Goal: Information Seeking & Learning: Learn about a topic

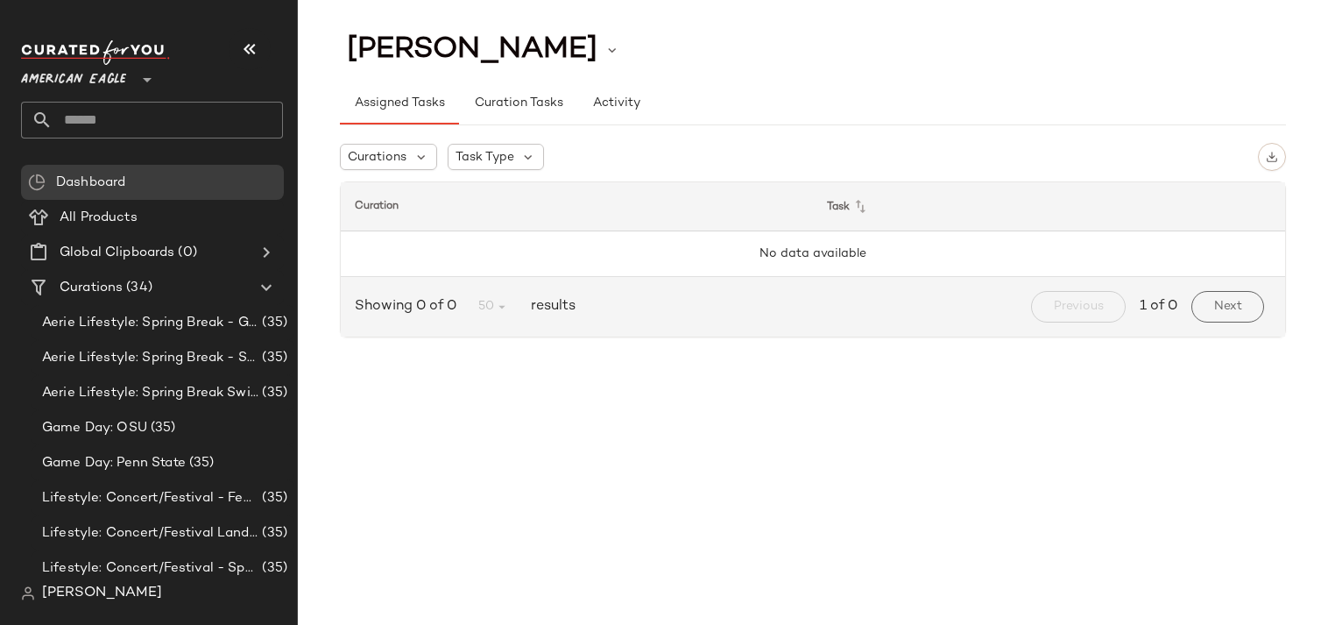
click at [114, 84] on span "American Eagle" at bounding box center [73, 76] width 105 height 32
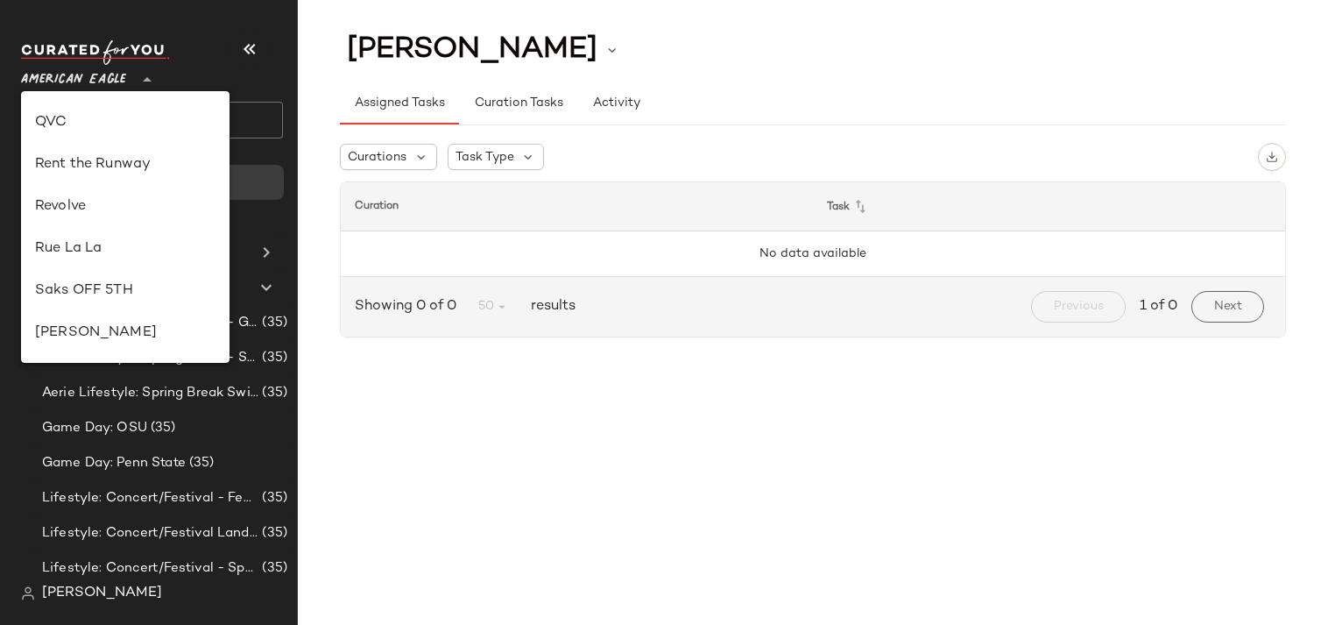
scroll to position [962, 0]
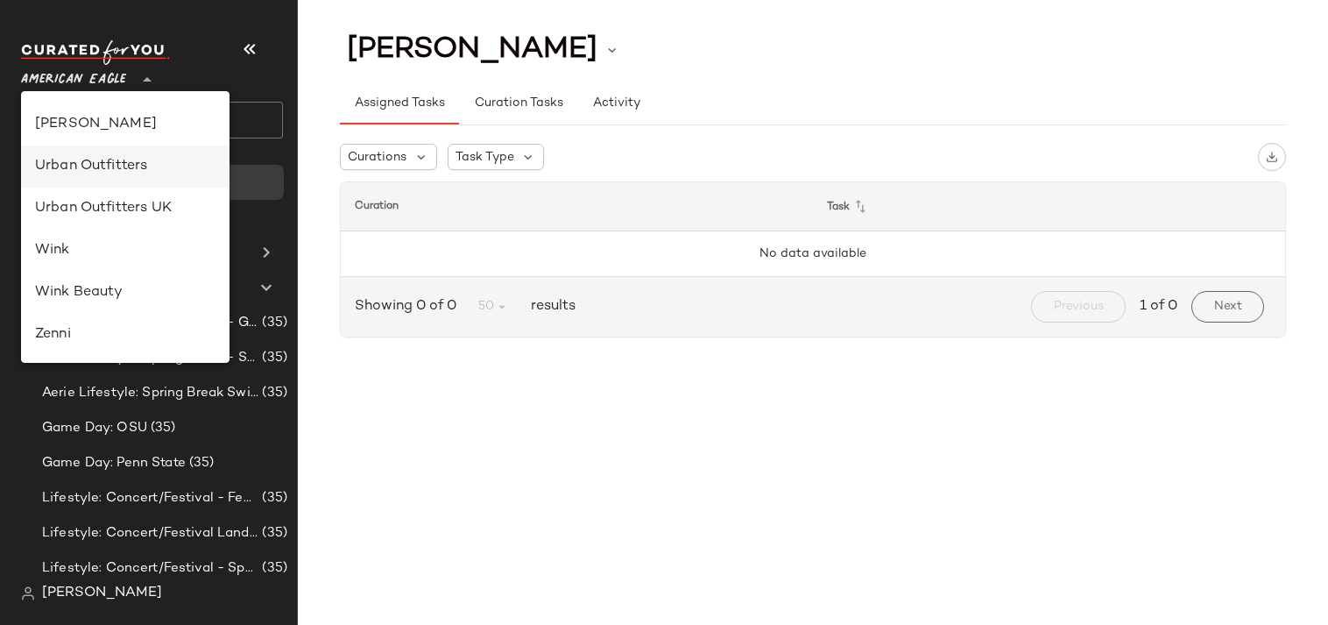
click at [136, 174] on div "Urban Outfitters" at bounding box center [125, 166] width 180 height 21
type input "**"
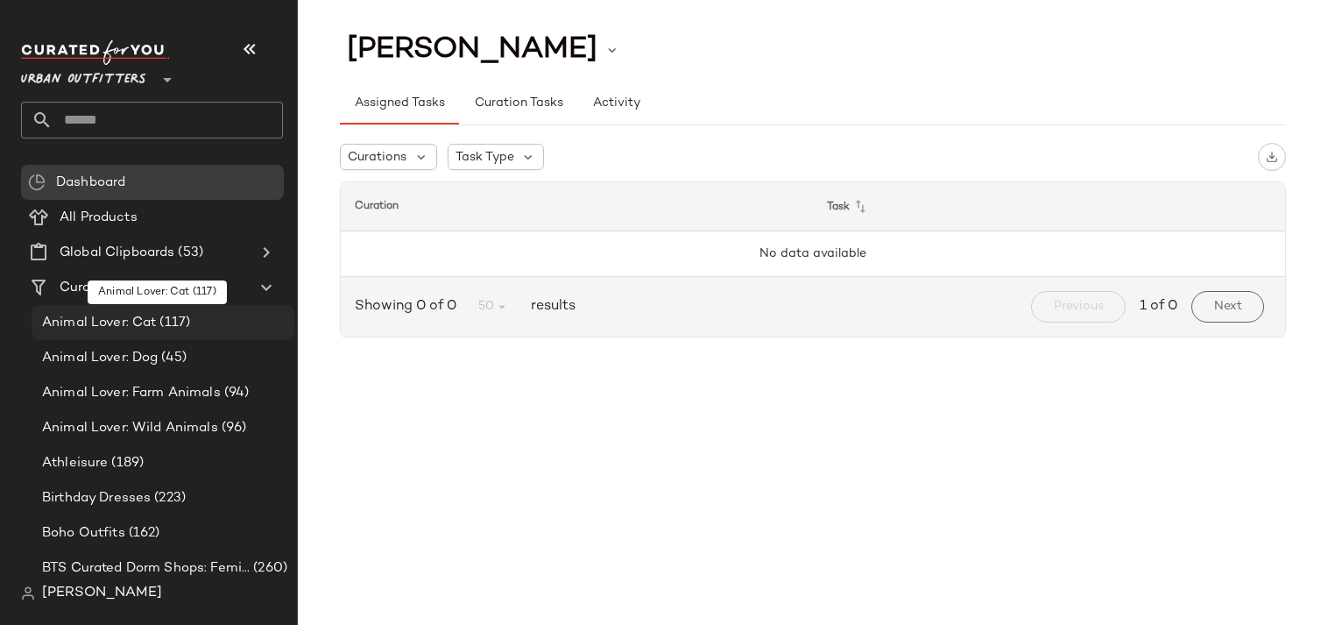
click at [141, 329] on span "Animal Lover: Cat" at bounding box center [99, 323] width 114 height 20
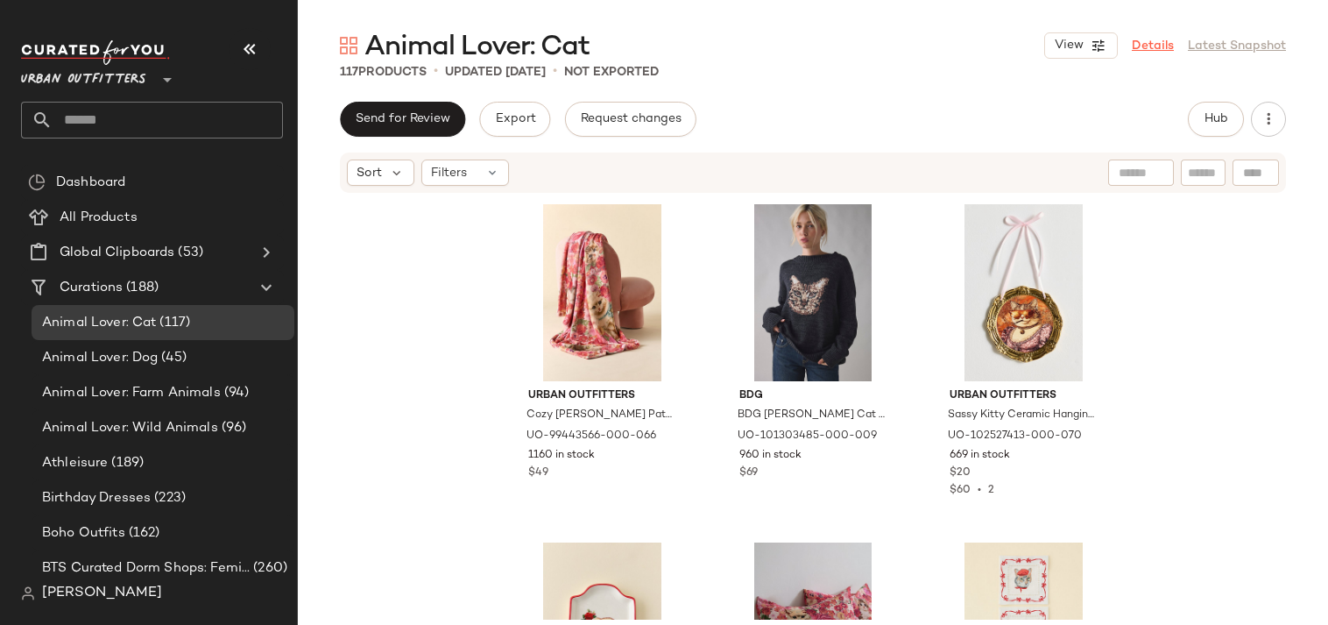
click at [1163, 44] on link "Details" at bounding box center [1153, 46] width 42 height 18
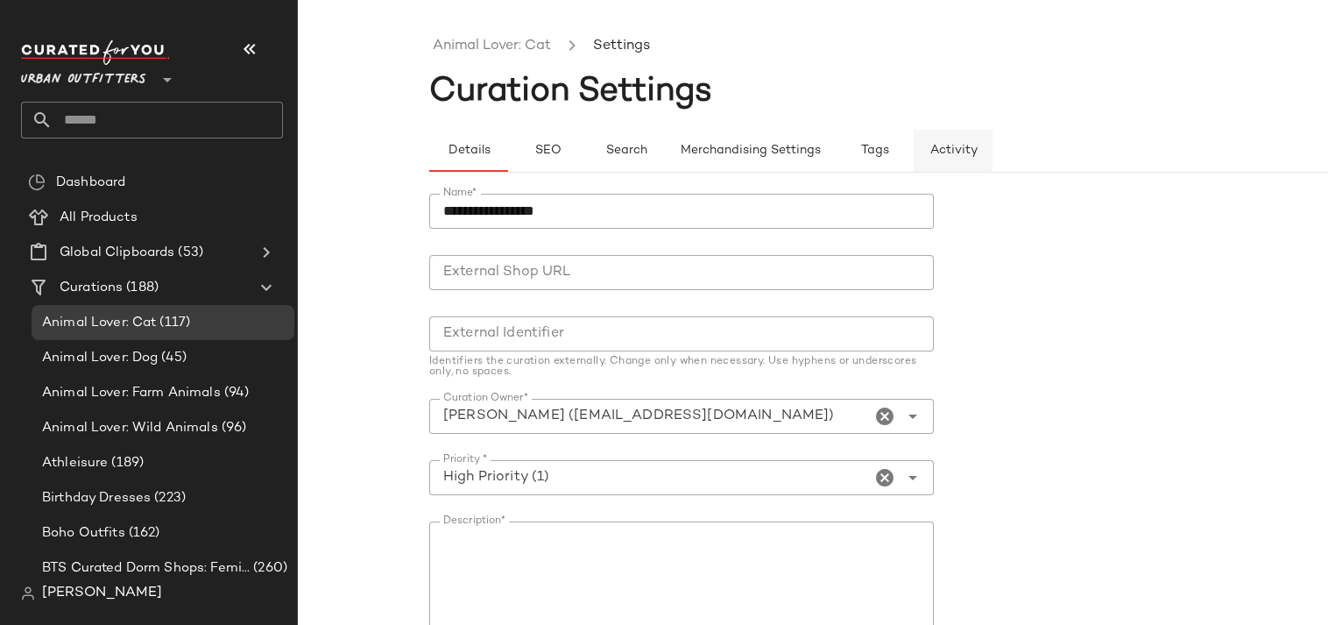
click at [956, 152] on span "Activity" at bounding box center [953, 151] width 48 height 14
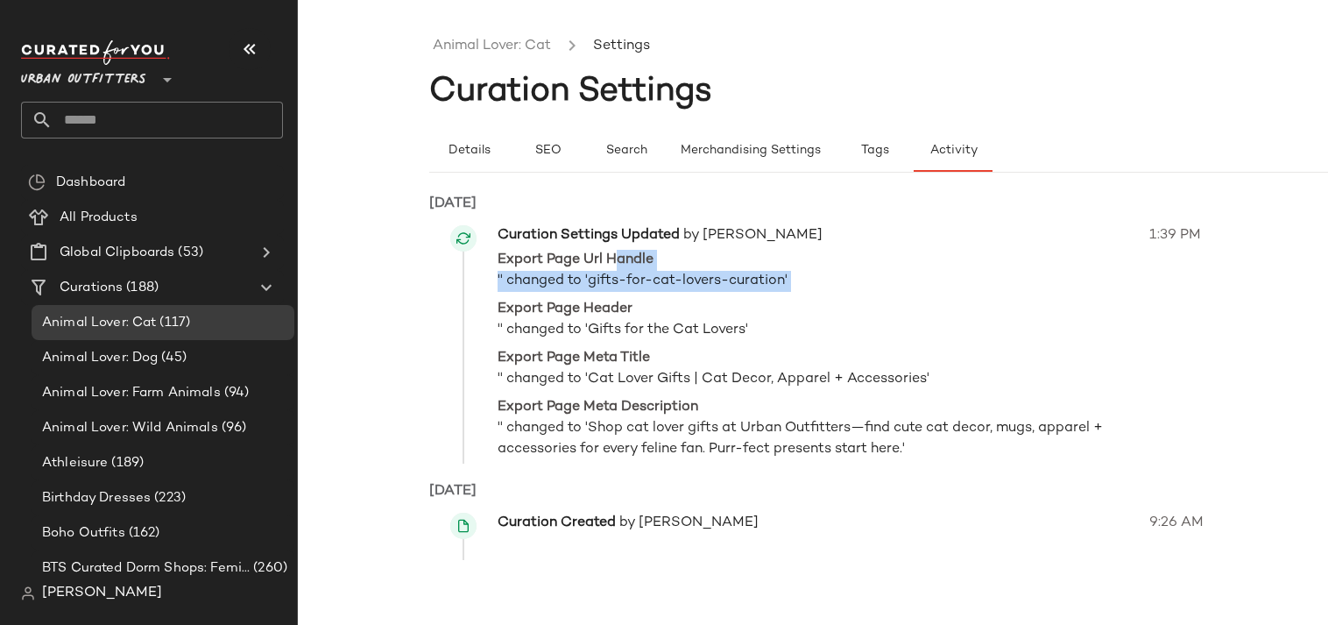
drag, startPoint x: 616, startPoint y: 251, endPoint x: 649, endPoint y: 297, distance: 56.4
click at [649, 297] on div "Export Page Url Handle '' changed to 'gifts-for-cat-lovers-curation' Export Pag…" at bounding box center [818, 355] width 641 height 210
click at [649, 299] on span "Export Page Header" at bounding box center [818, 309] width 641 height 21
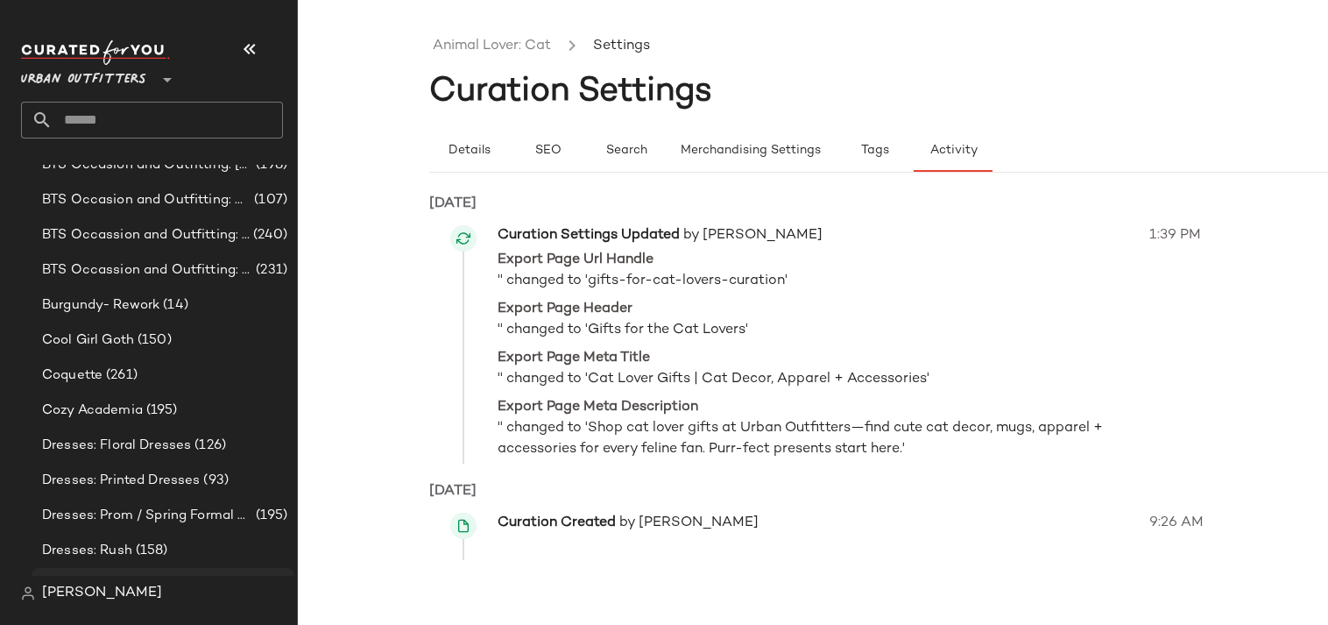
scroll to position [730, 0]
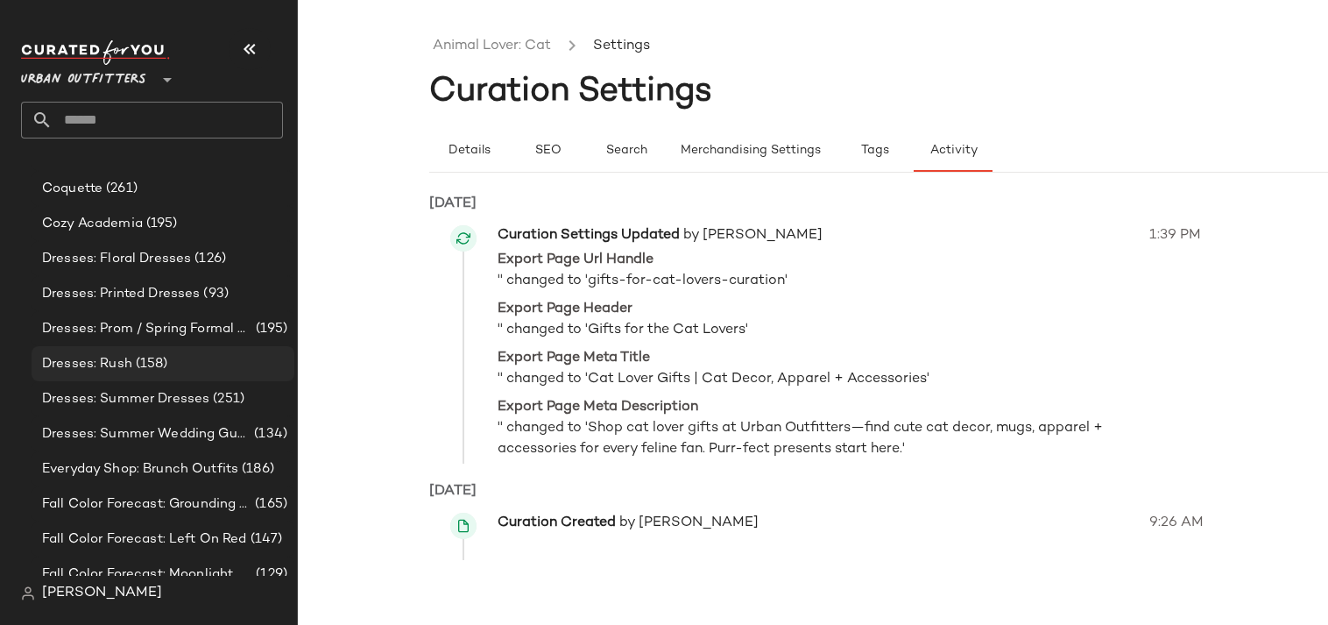
click at [155, 370] on span "(158)" at bounding box center [150, 364] width 36 height 20
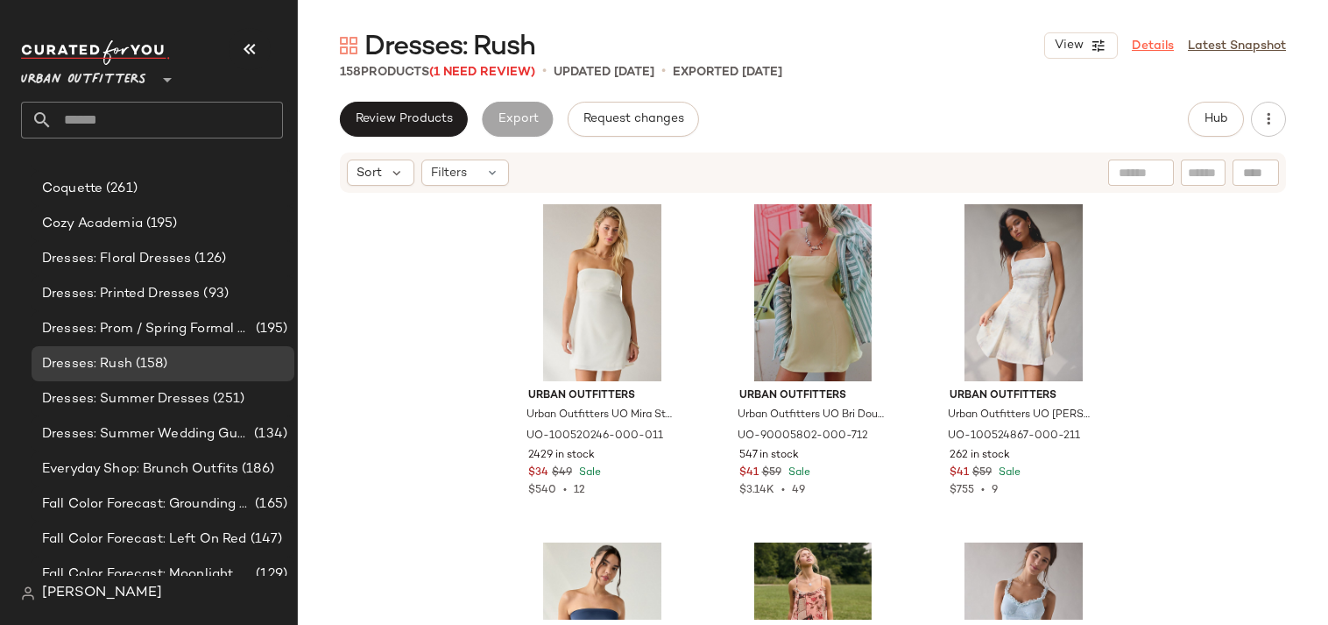
click at [1148, 42] on link "Details" at bounding box center [1153, 46] width 42 height 18
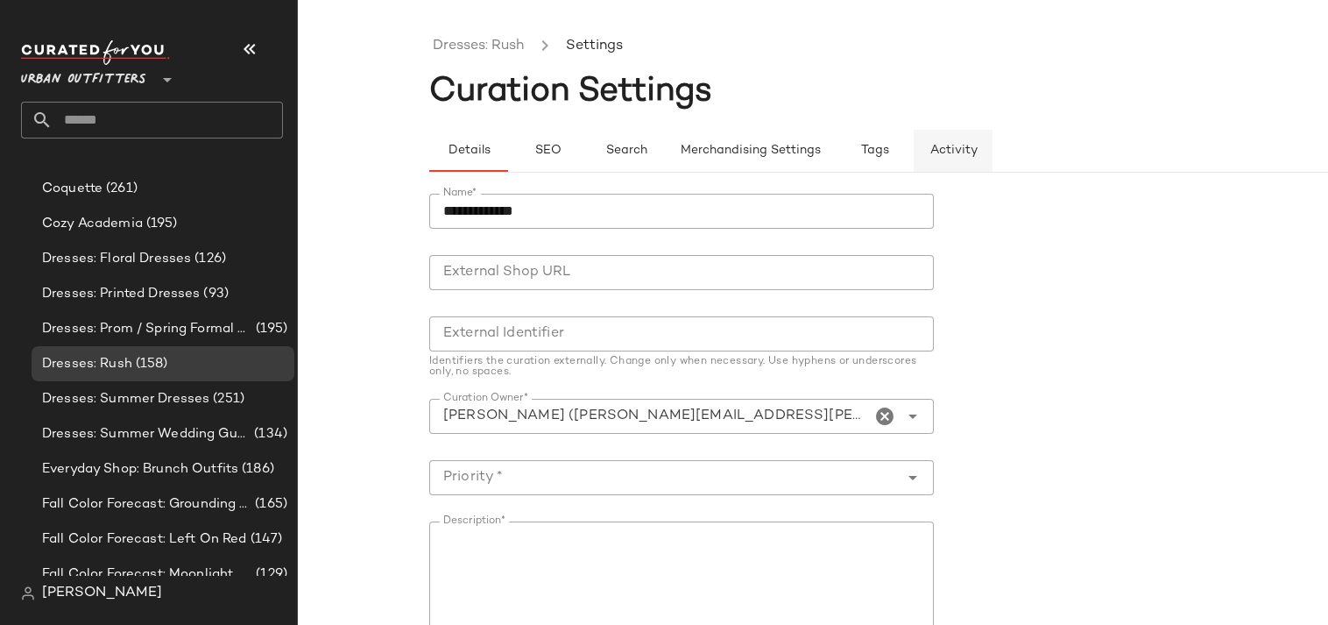
click at [938, 152] on span "Activity" at bounding box center [953, 151] width 48 height 14
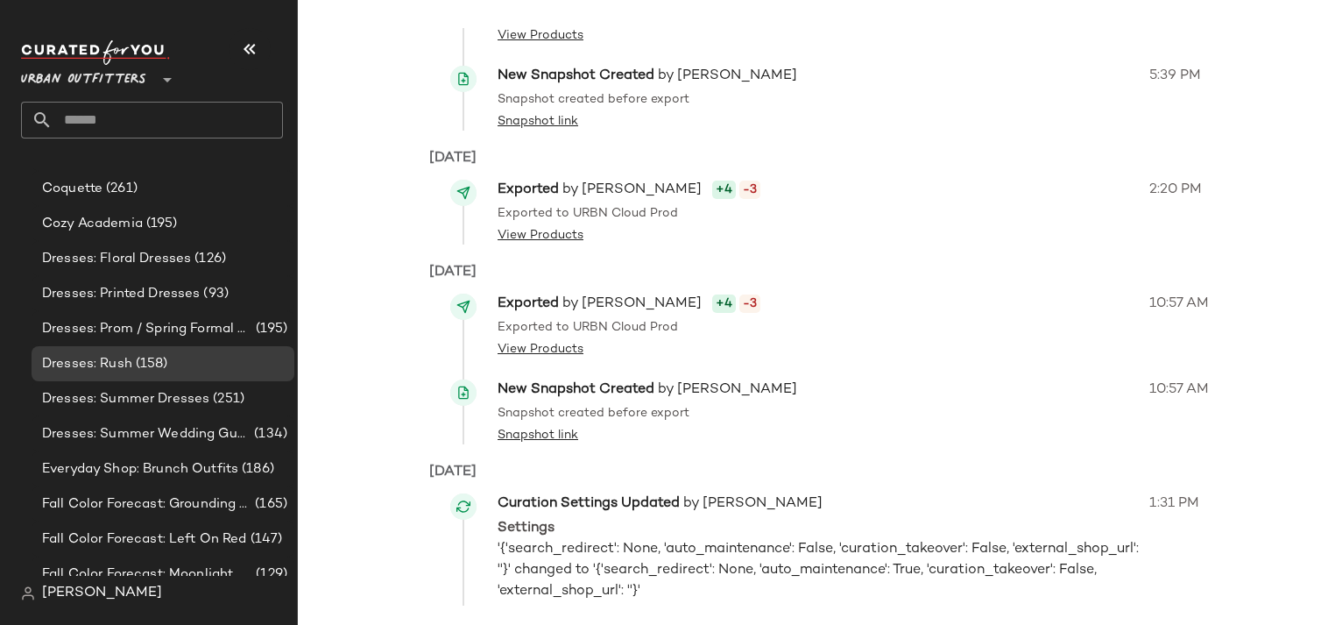
scroll to position [706, 0]
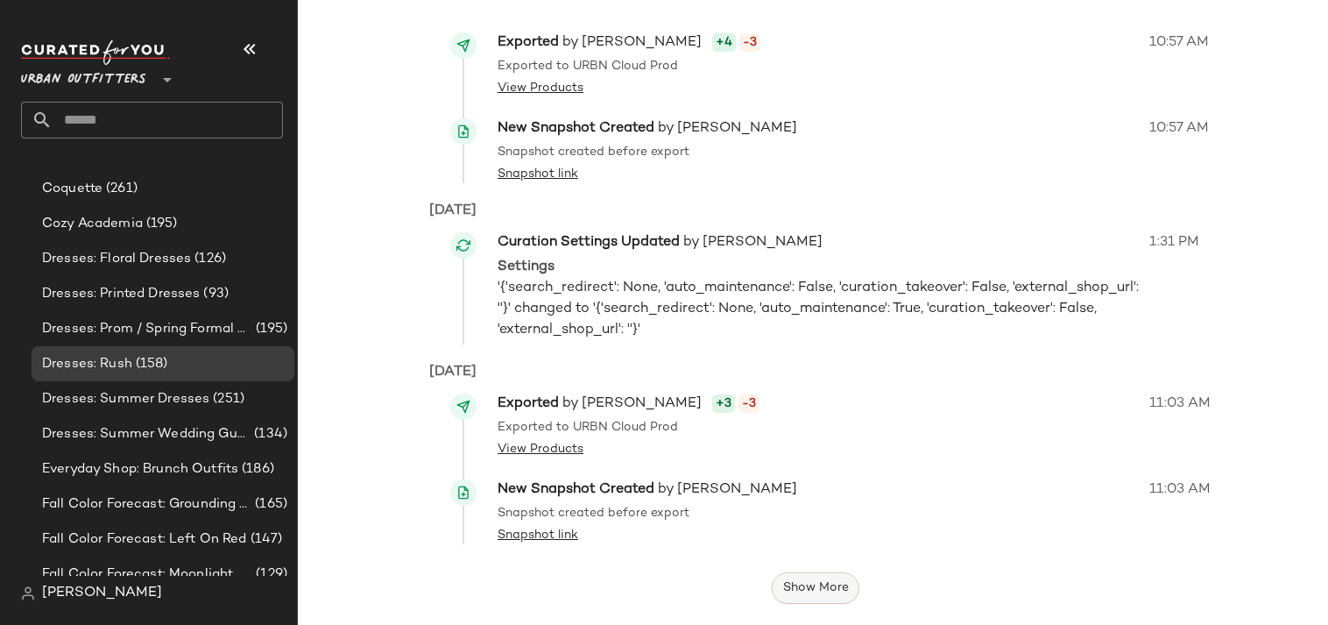
click at [843, 572] on button "Show More" at bounding box center [816, 588] width 88 height 32
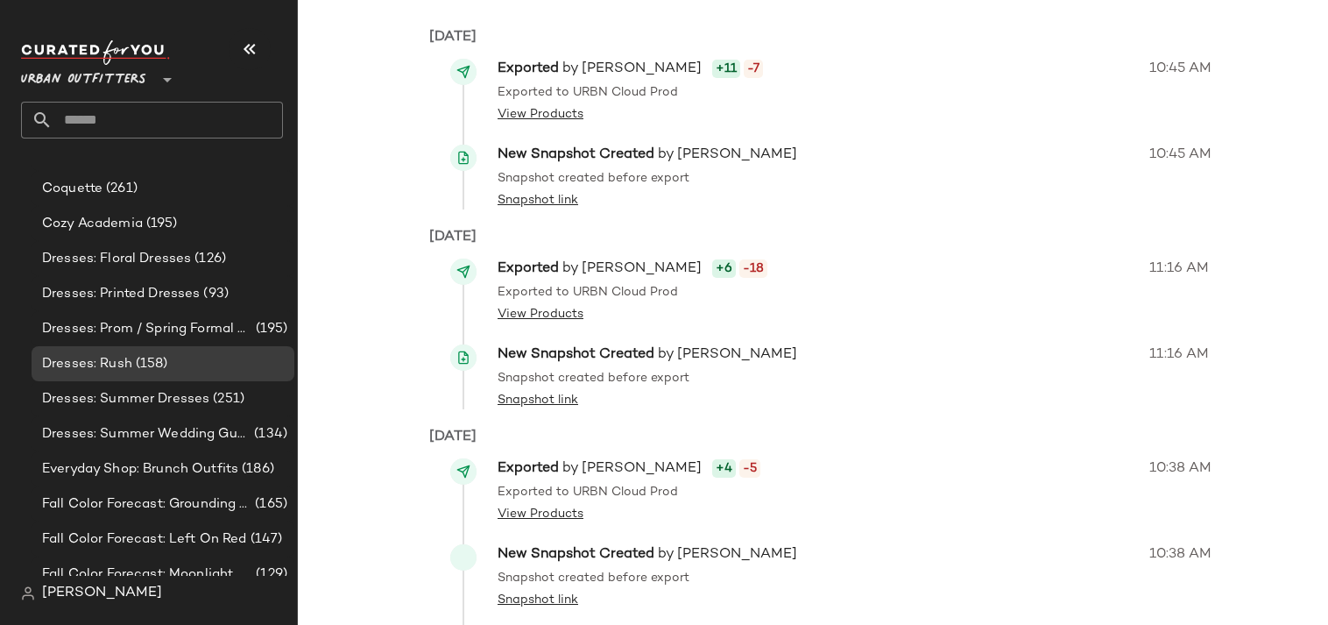
scroll to position [1869, 0]
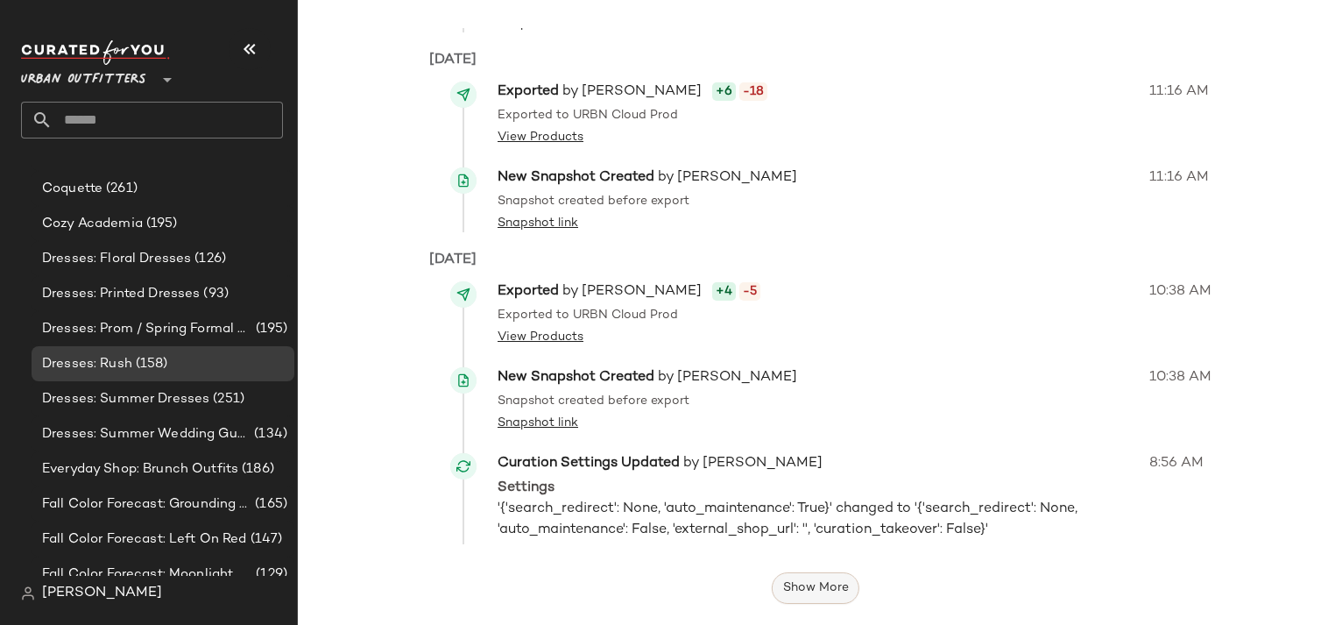
click at [826, 583] on span "Show More" at bounding box center [815, 588] width 67 height 14
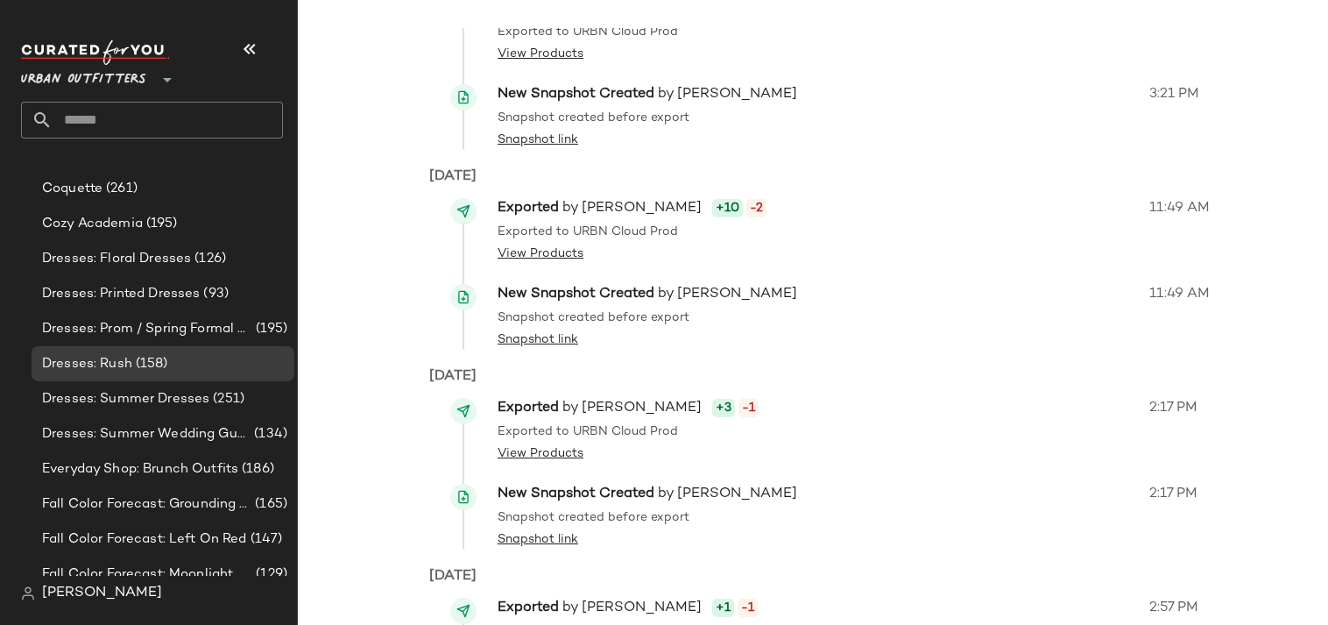
scroll to position [2822, 0]
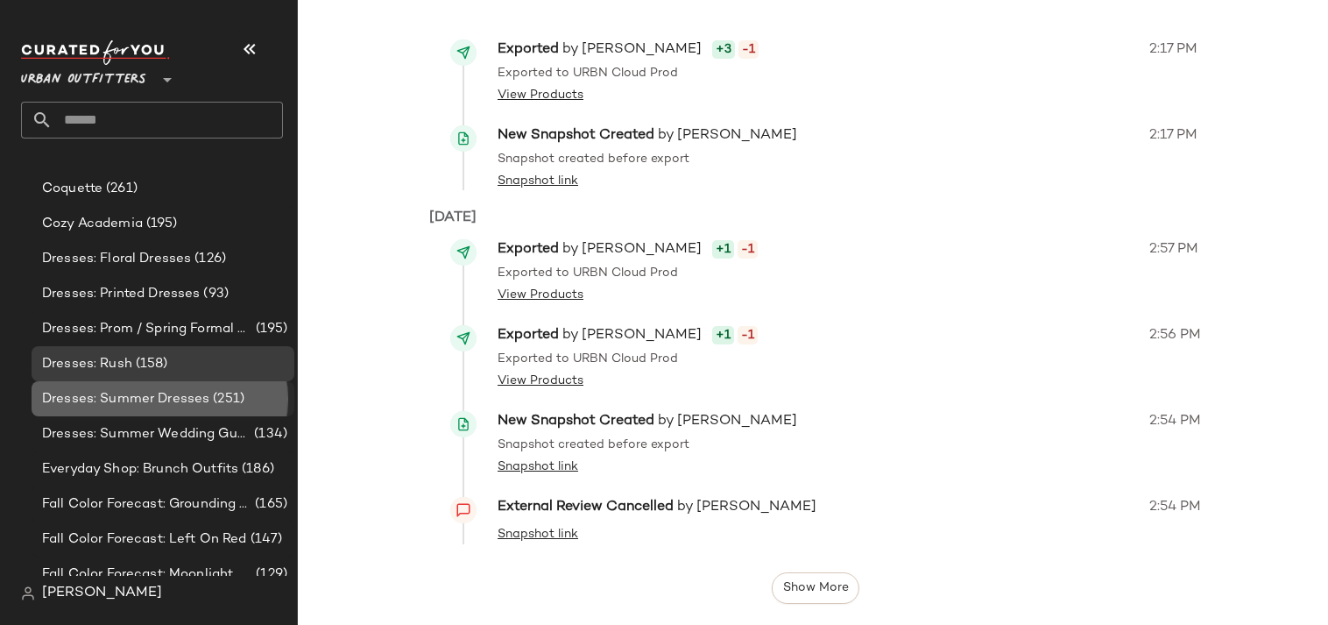
click at [146, 409] on div "Dresses: Summer Dresses (251)" at bounding box center [163, 398] width 263 height 35
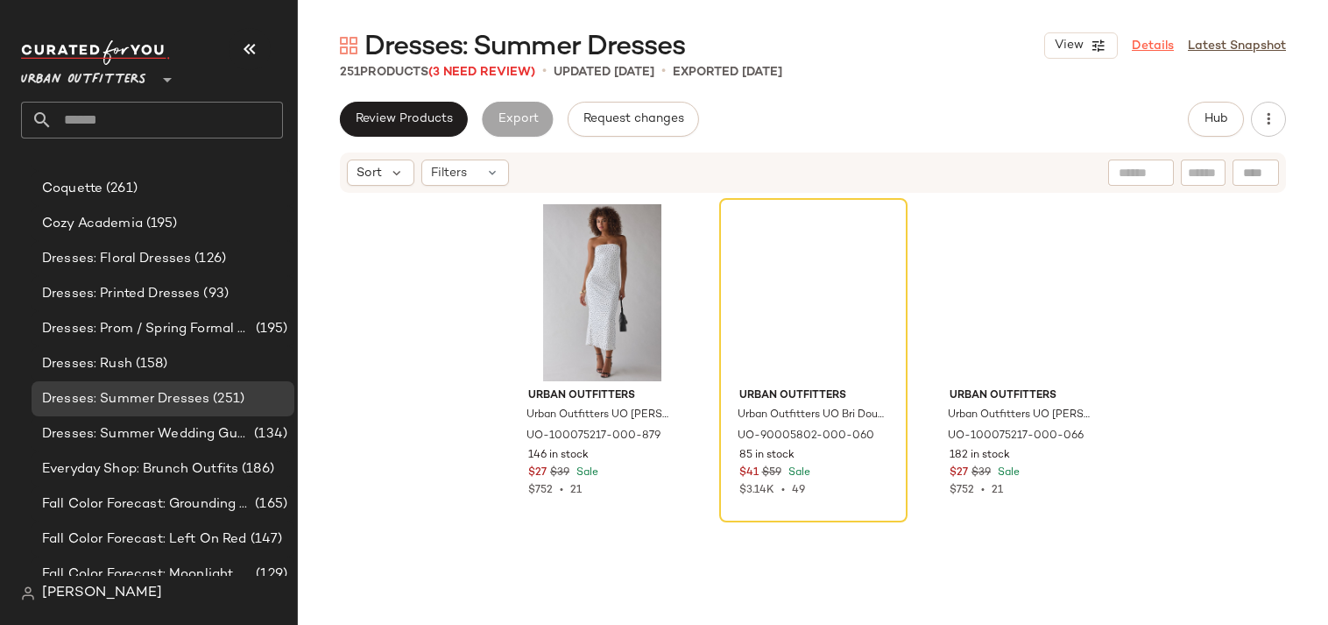
click at [1138, 41] on link "Details" at bounding box center [1153, 46] width 42 height 18
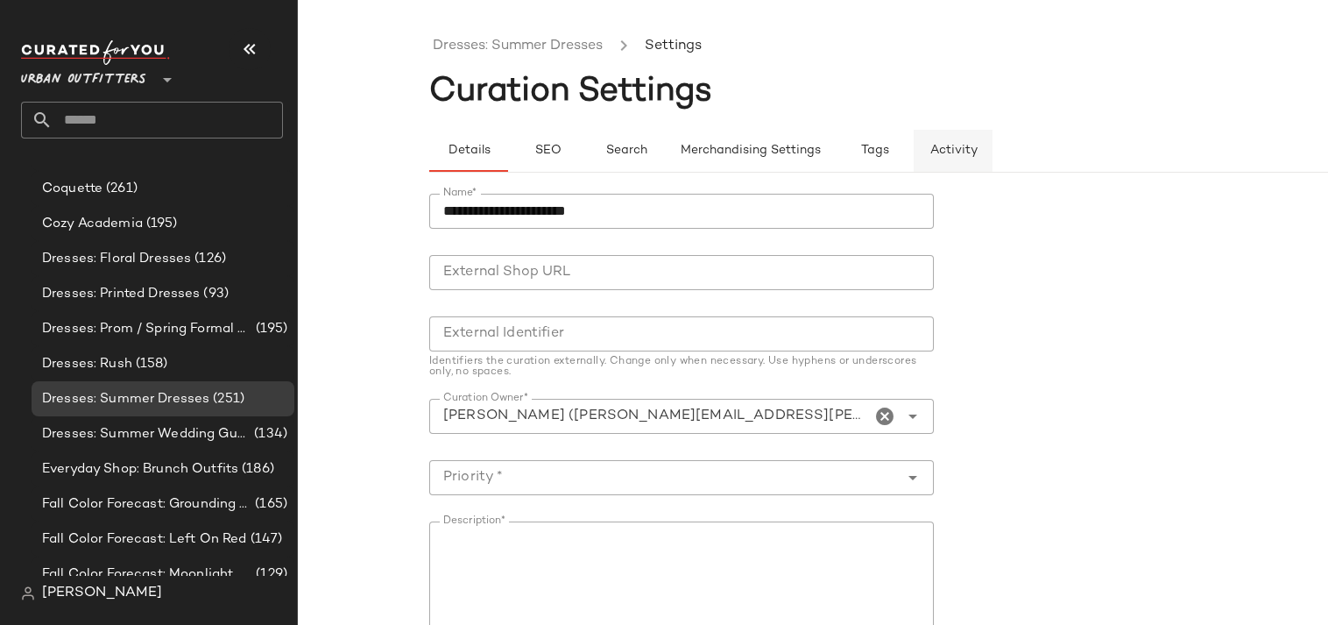
click at [960, 149] on span "Activity" at bounding box center [953, 151] width 48 height 14
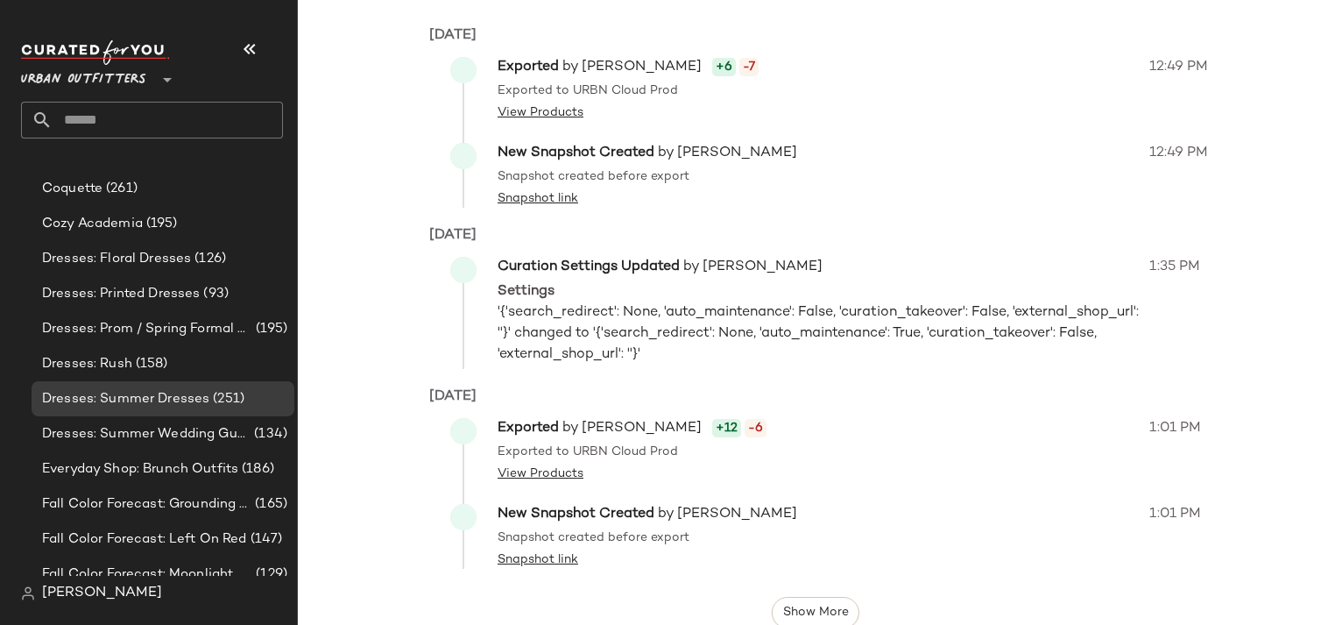
scroll to position [706, 0]
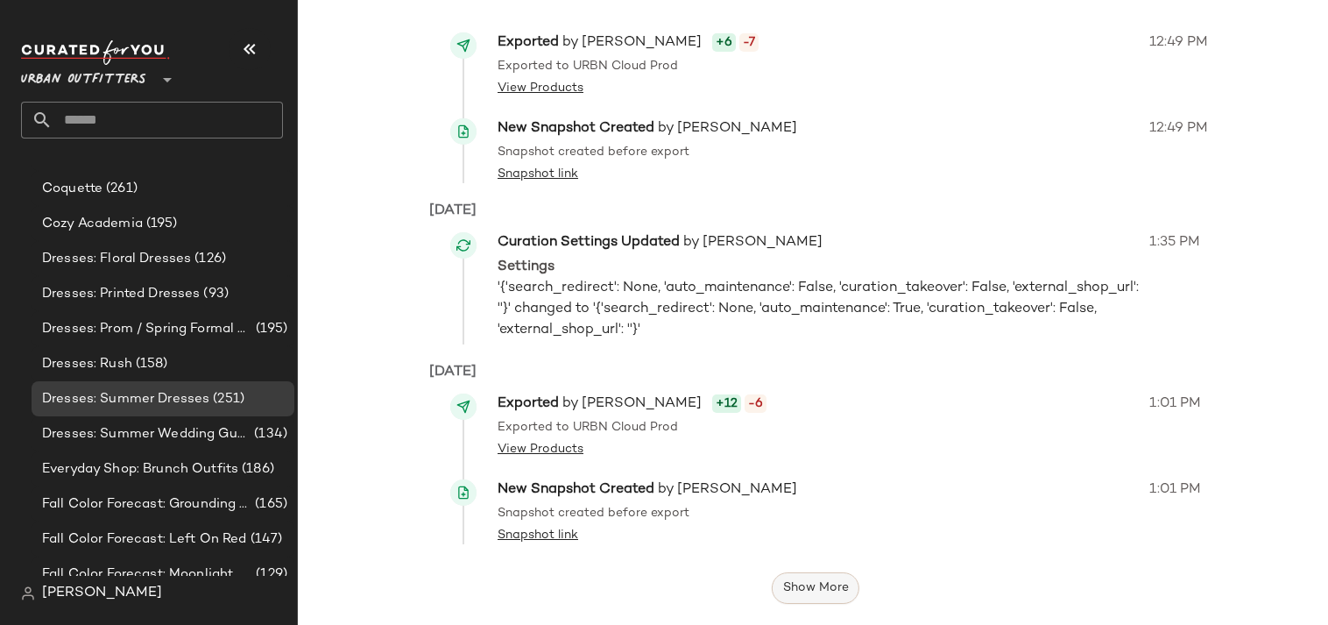
click at [813, 588] on span "Show More" at bounding box center [815, 588] width 67 height 14
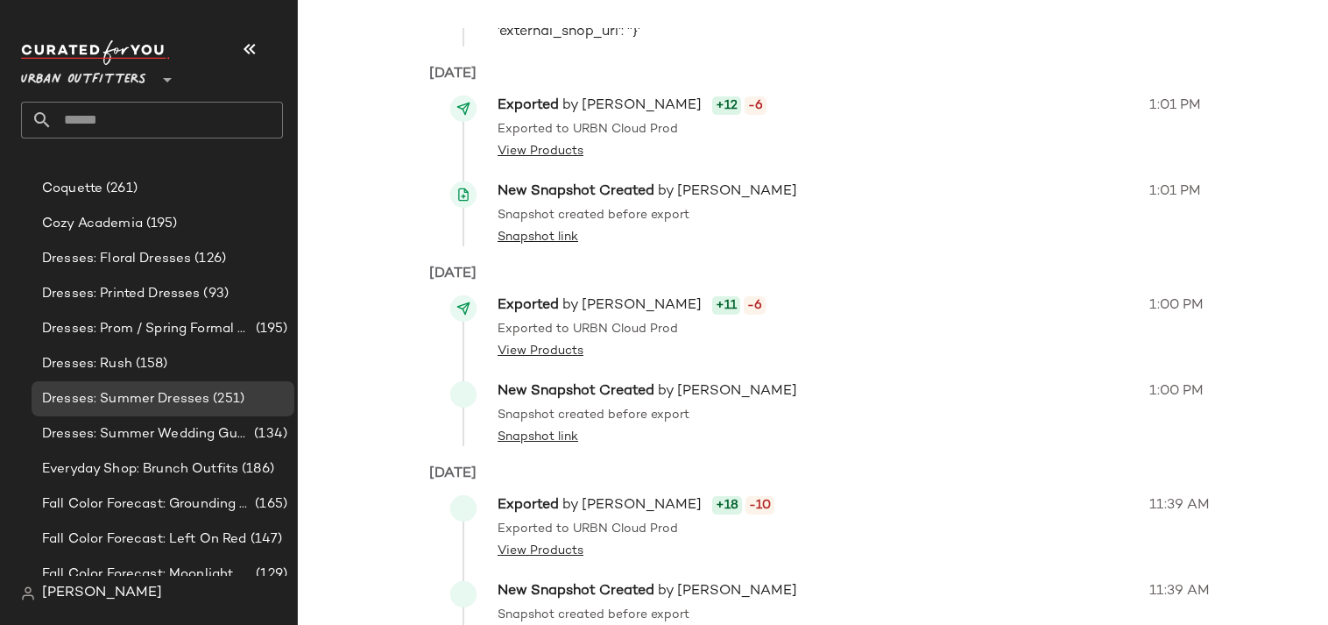
scroll to position [1752, 0]
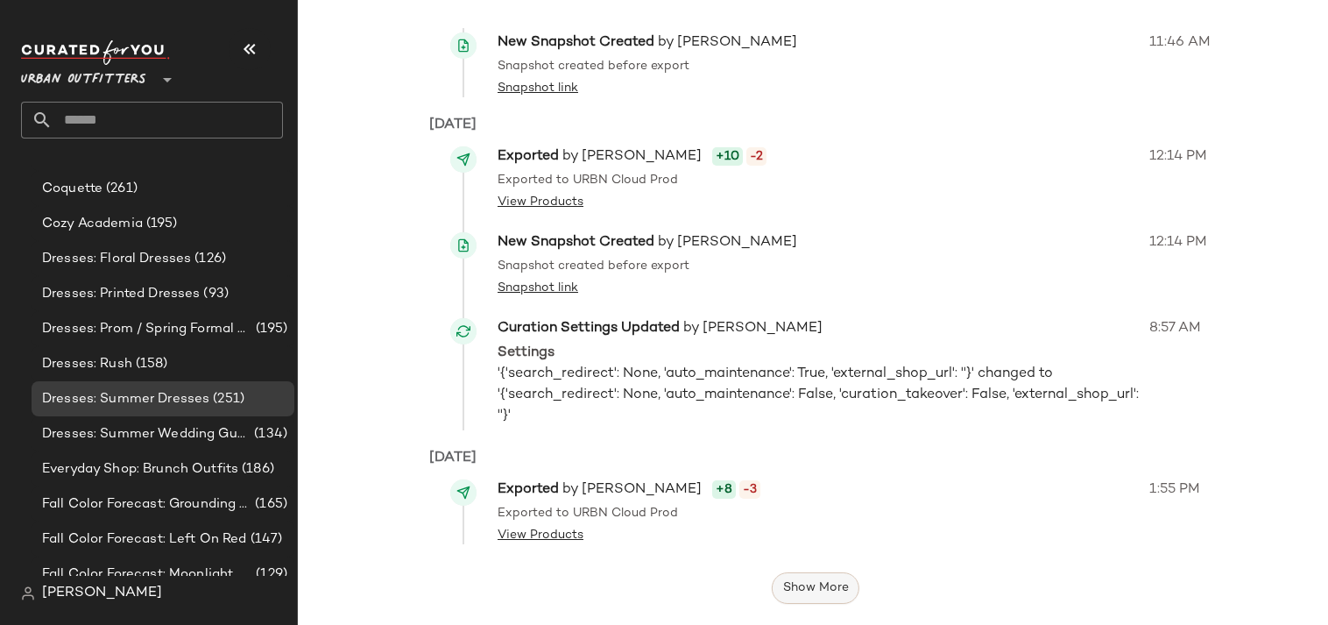
click at [837, 576] on button "Show More" at bounding box center [816, 588] width 88 height 32
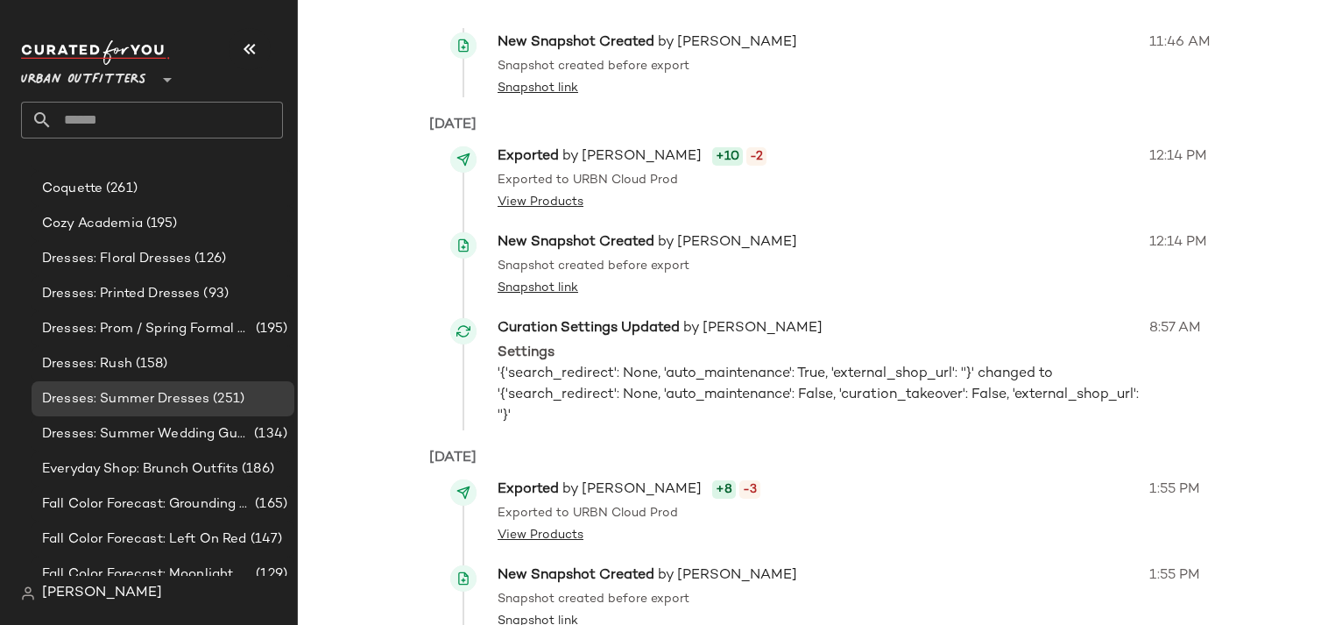
scroll to position [2705, 0]
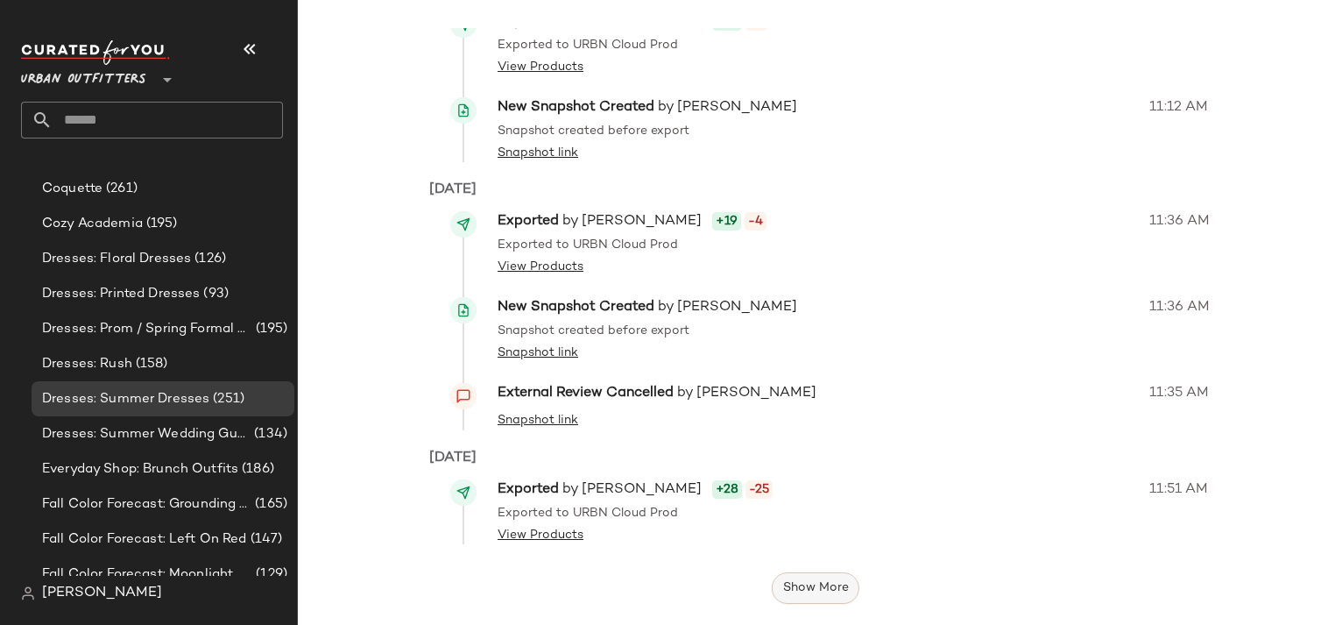
click at [811, 572] on button "Show More" at bounding box center [816, 588] width 88 height 32
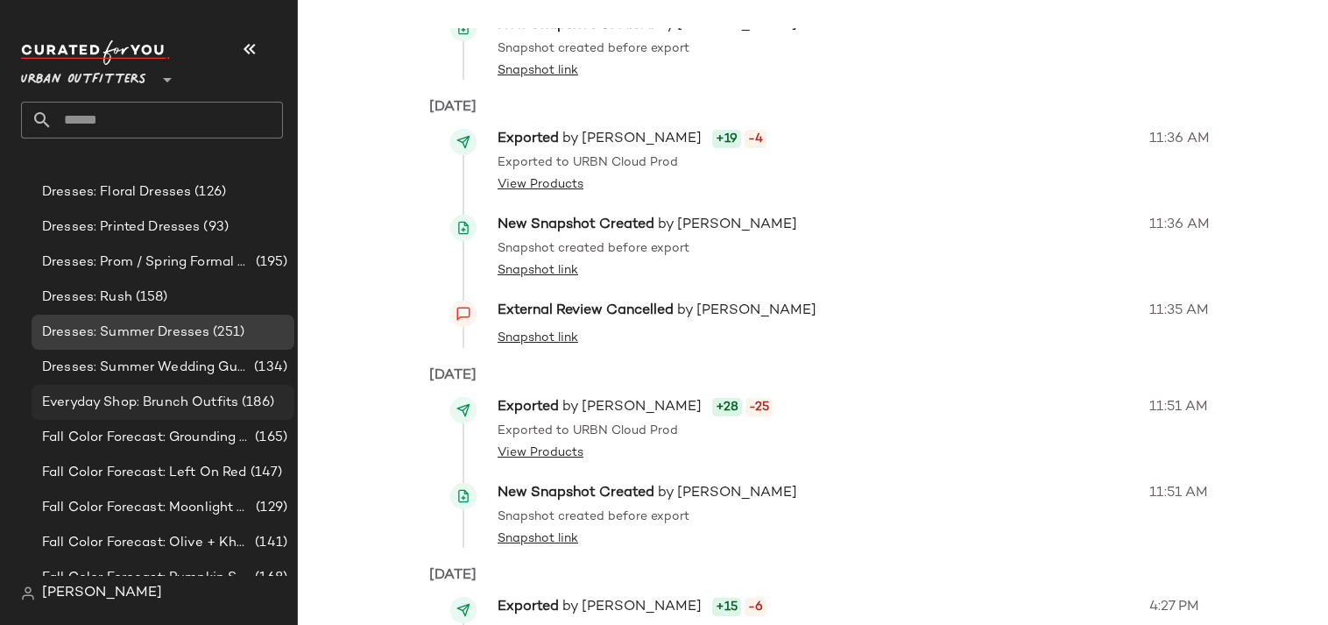
scroll to position [809, 0]
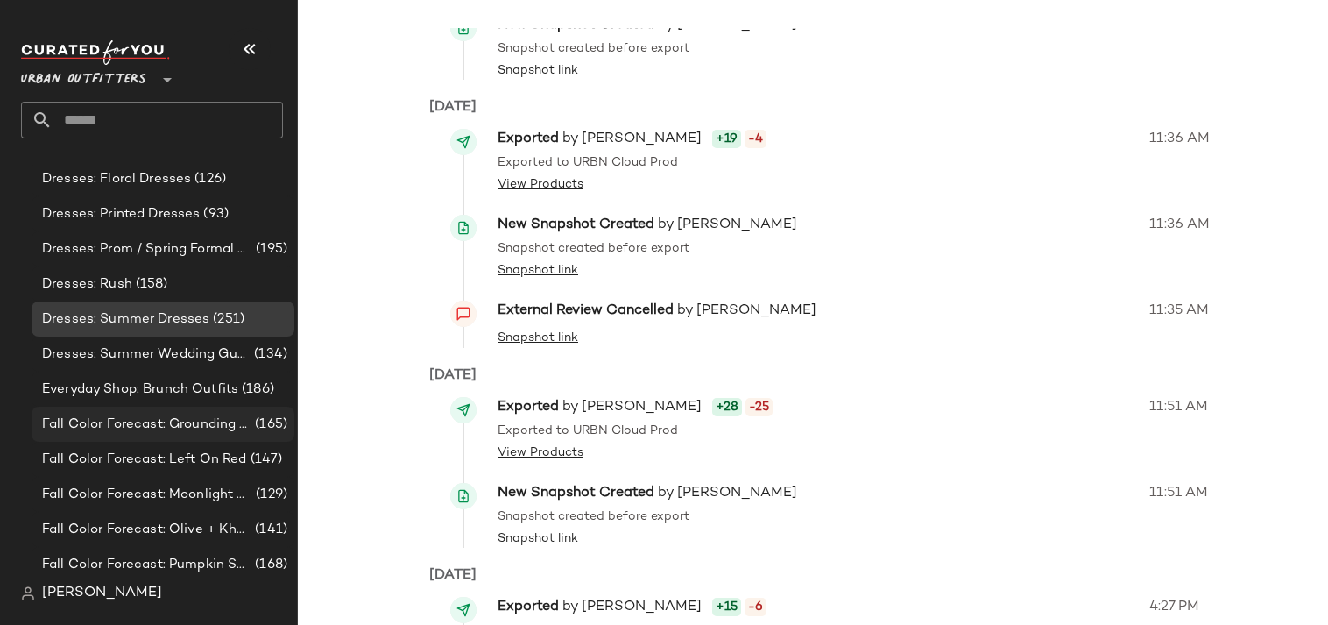
click at [149, 426] on span "Fall Color Forecast: Grounding Grays" at bounding box center [146, 424] width 209 height 20
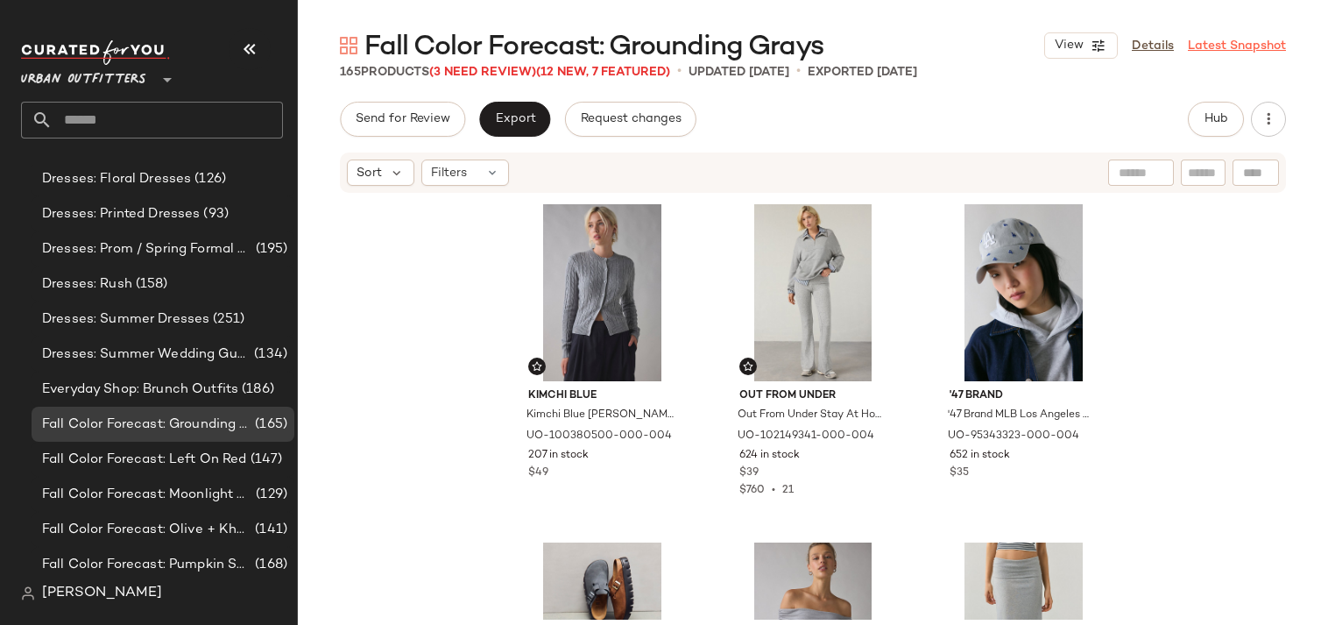
click at [1210, 47] on link "Latest Snapshot" at bounding box center [1237, 46] width 98 height 18
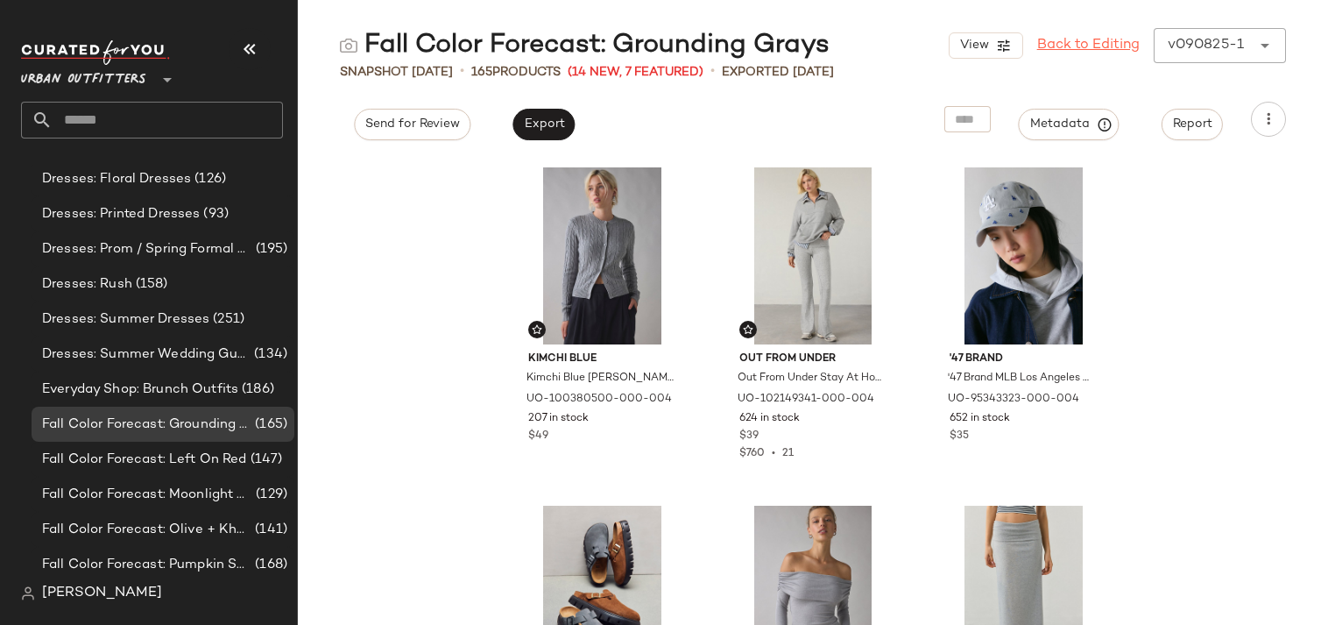
click at [1064, 47] on link "Back to Editing" at bounding box center [1088, 45] width 102 height 21
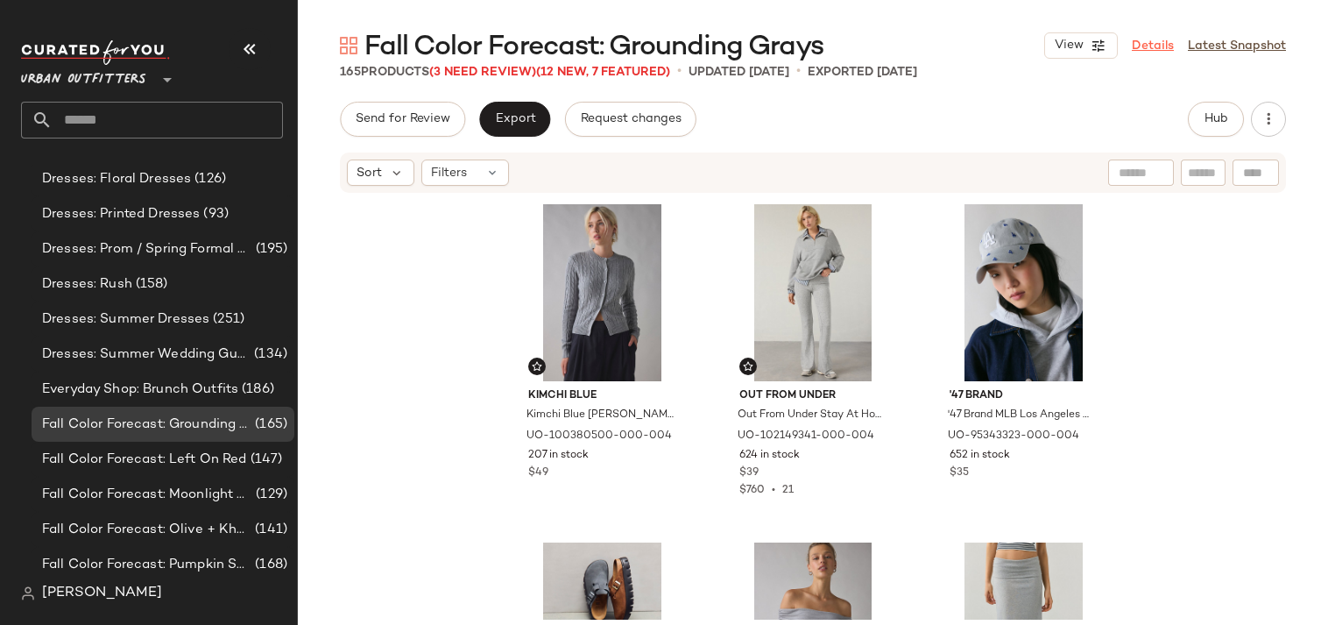
click at [1161, 41] on link "Details" at bounding box center [1153, 46] width 42 height 18
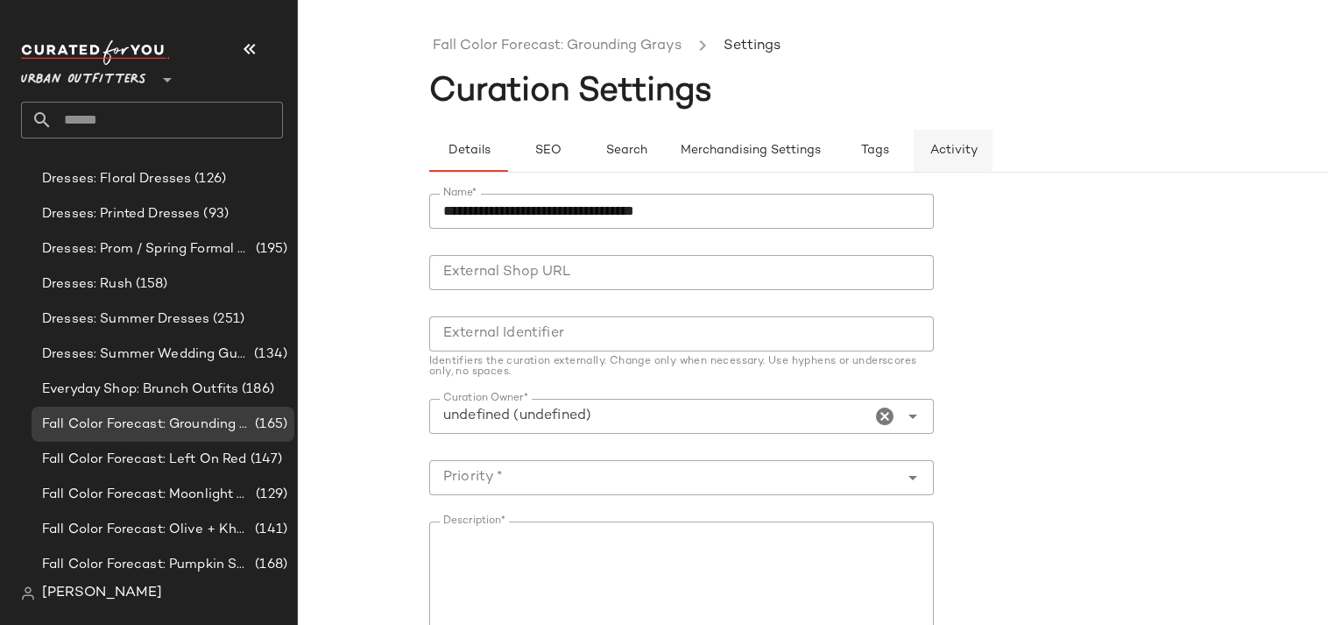
click at [960, 156] on span "Activity" at bounding box center [953, 151] width 48 height 14
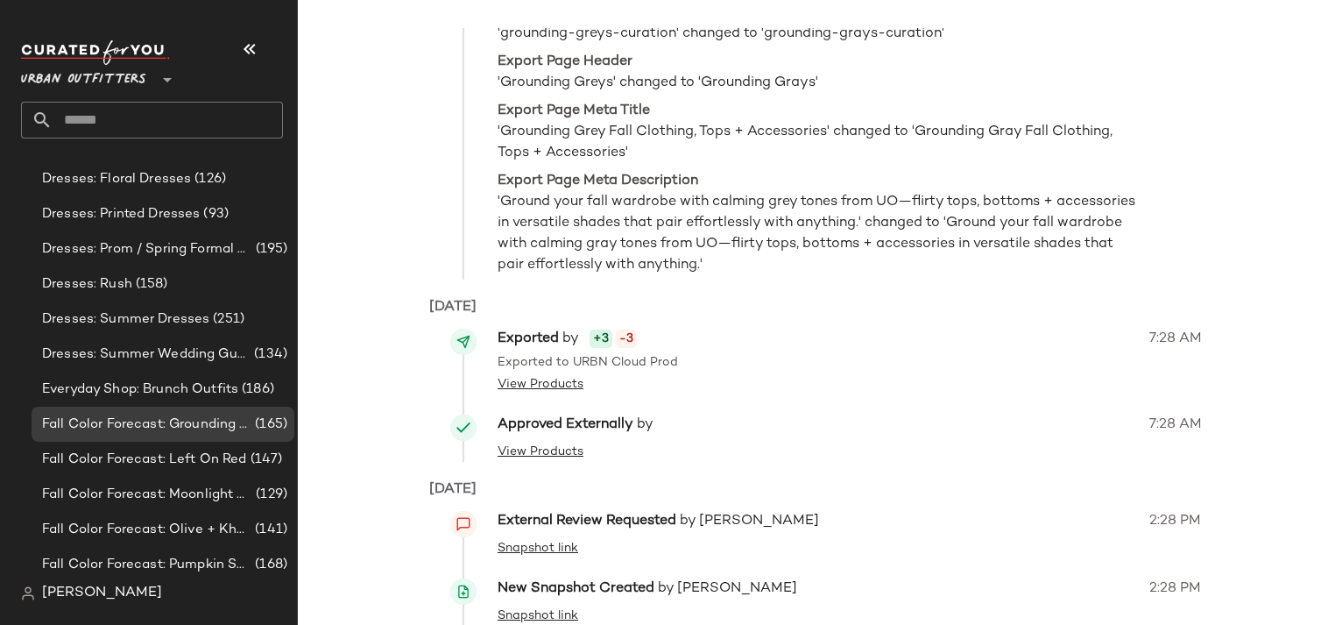
scroll to position [812, 0]
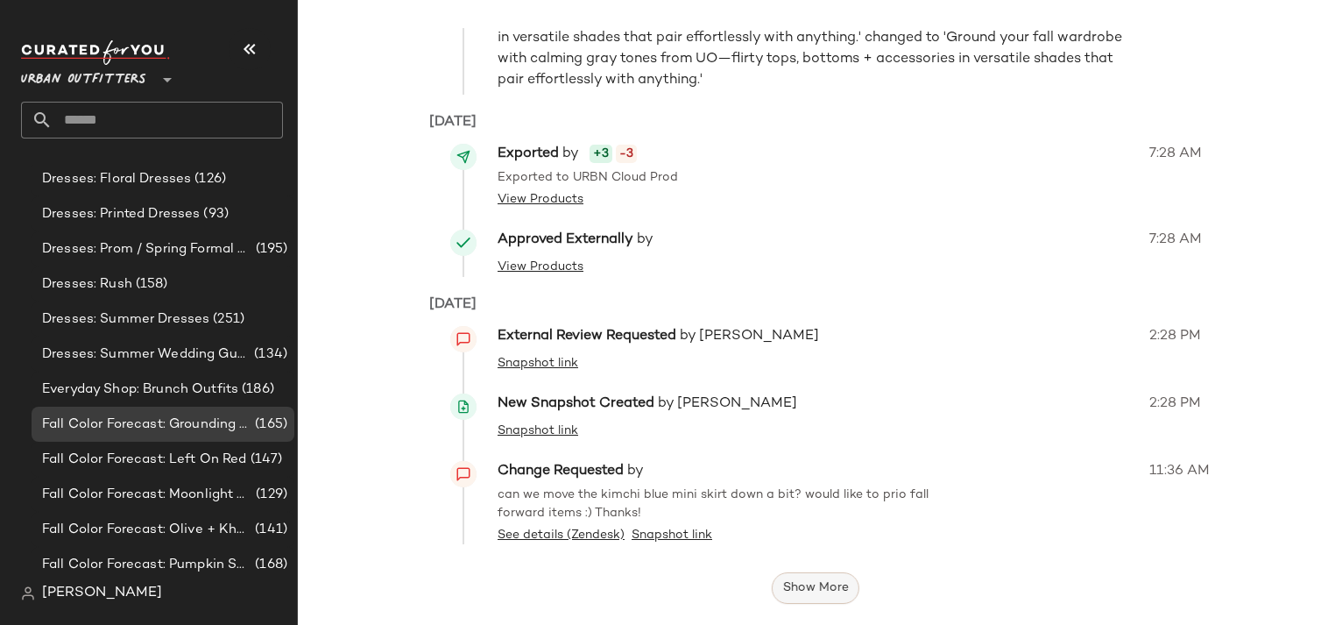
click at [821, 594] on span "Show More" at bounding box center [815, 588] width 67 height 14
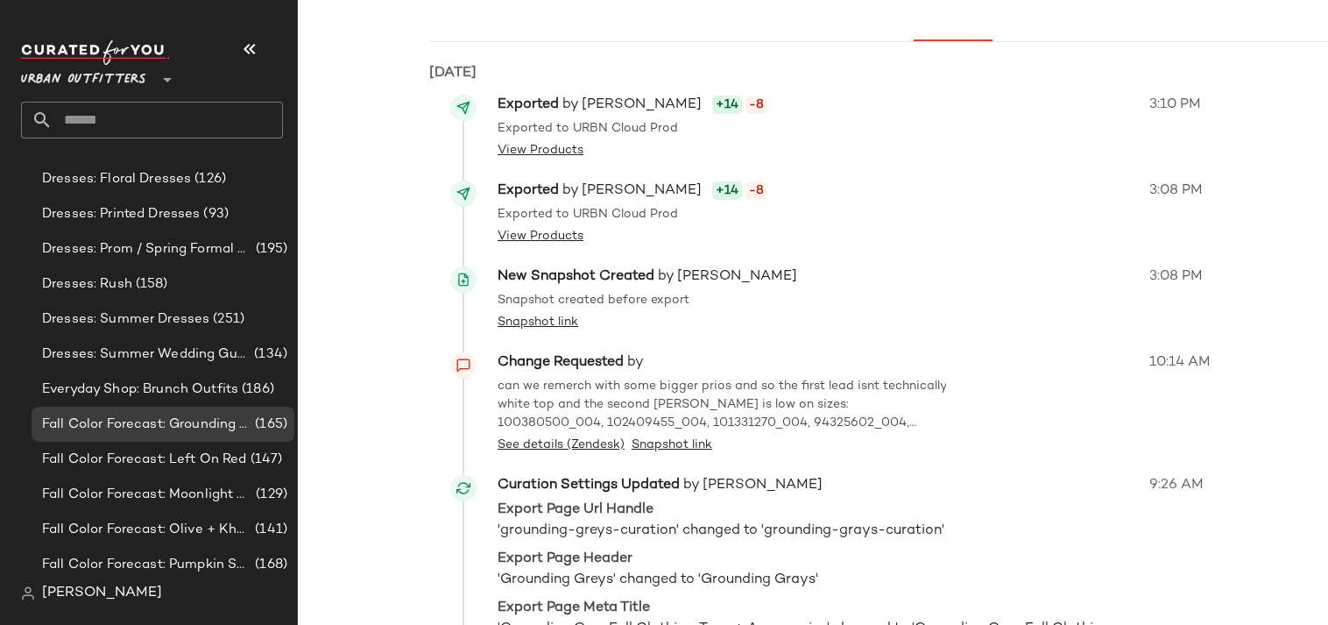
scroll to position [0, 0]
